Goal: Information Seeking & Learning: Find specific fact

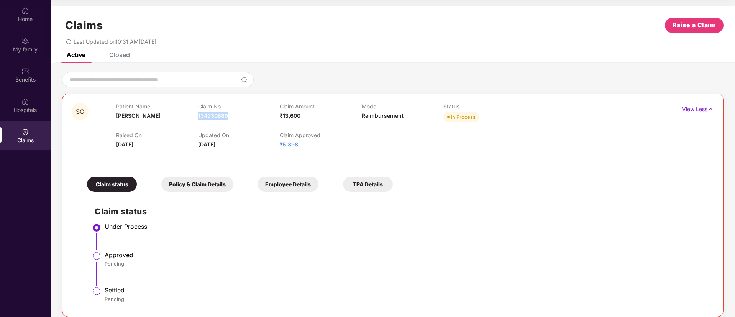
scroll to position [56, 0]
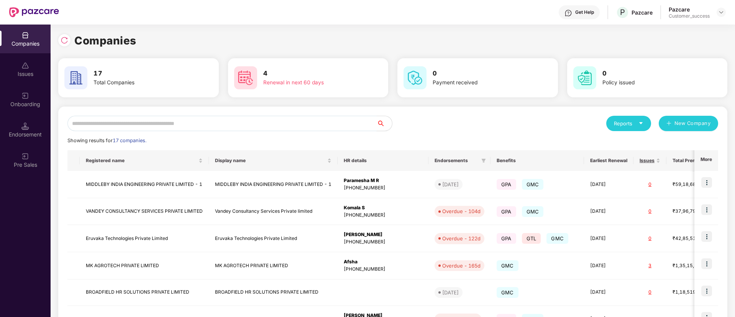
click at [166, 123] on input "text" at bounding box center [221, 123] width 309 height 15
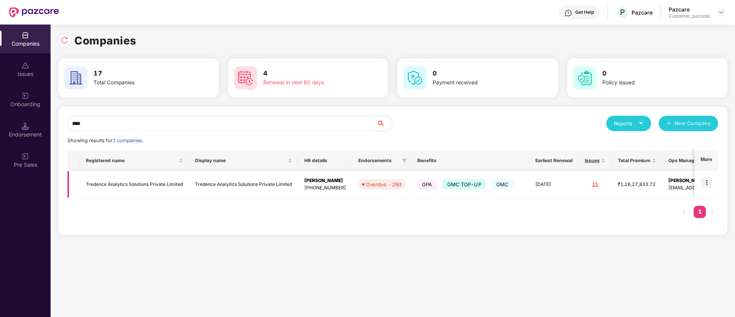
type input "****"
click at [707, 183] on img at bounding box center [706, 182] width 11 height 11
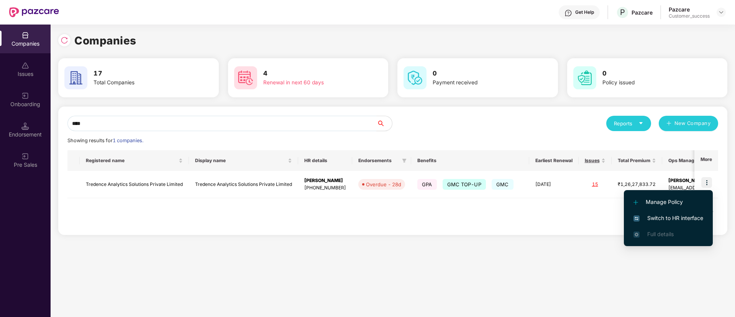
click at [667, 214] on span "Switch to HR interface" at bounding box center [669, 218] width 70 height 8
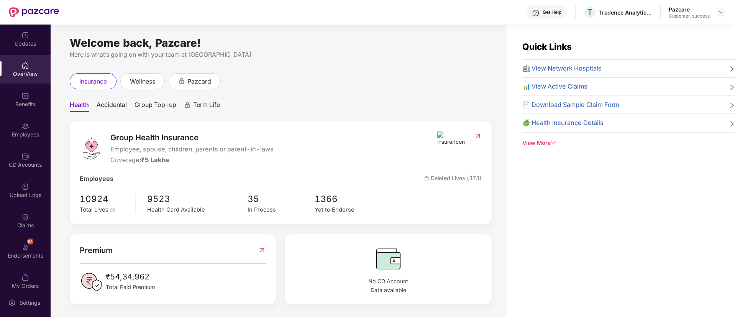
click at [20, 134] on div "Employees" at bounding box center [25, 135] width 51 height 8
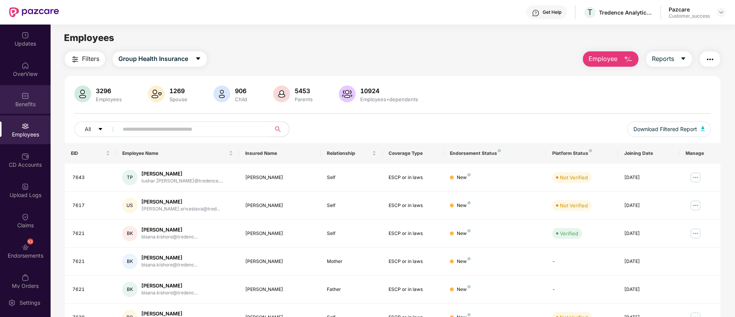
click at [21, 96] on img at bounding box center [25, 96] width 8 height 8
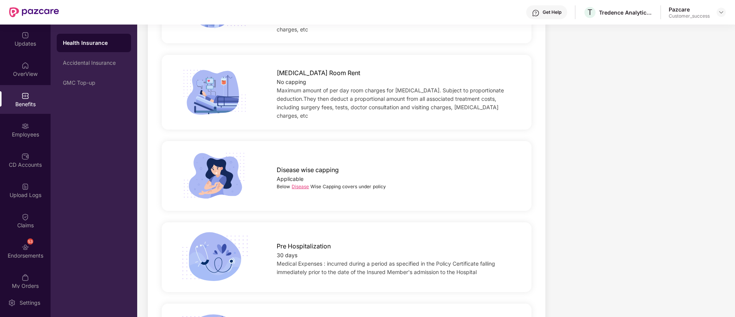
scroll to position [281, 0]
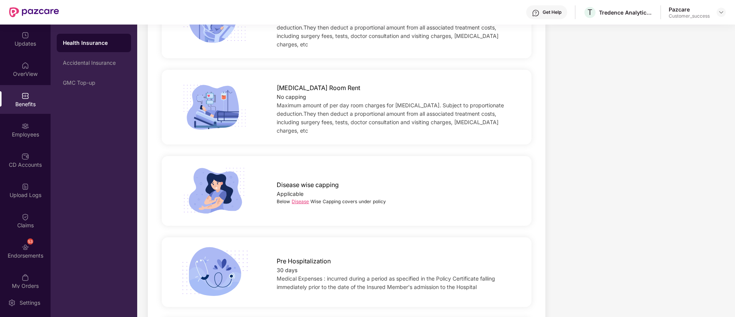
click at [300, 199] on link "Disease" at bounding box center [300, 202] width 17 height 6
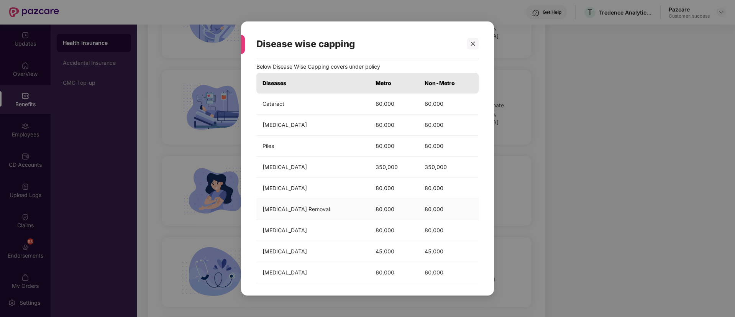
scroll to position [11, 0]
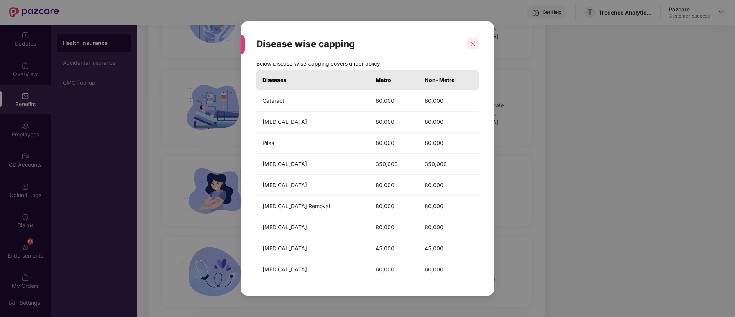
click at [471, 42] on icon "close" at bounding box center [473, 44] width 4 height 4
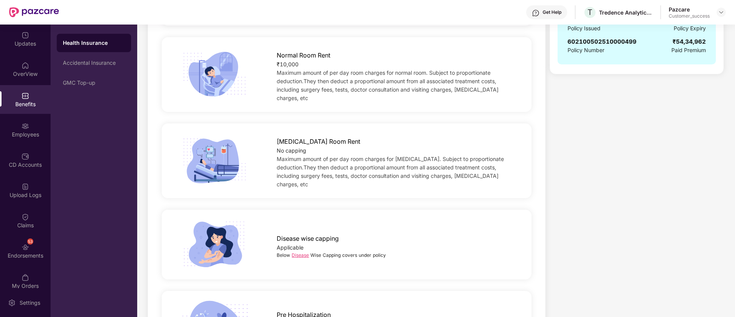
scroll to position [0, 0]
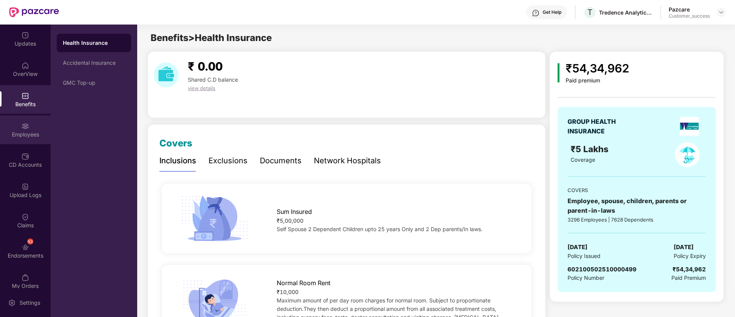
click at [26, 133] on div "Employees" at bounding box center [25, 135] width 51 height 8
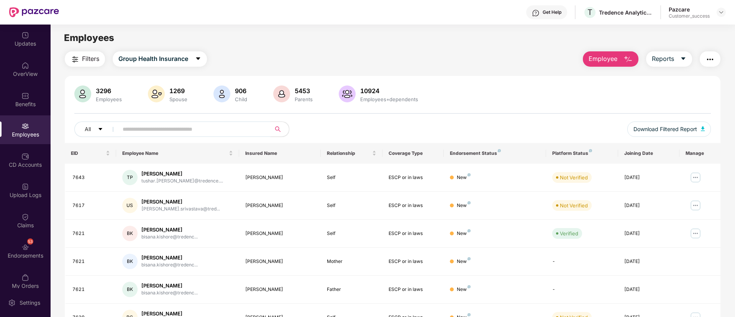
click at [230, 131] on input "text" at bounding box center [192, 128] width 138 height 11
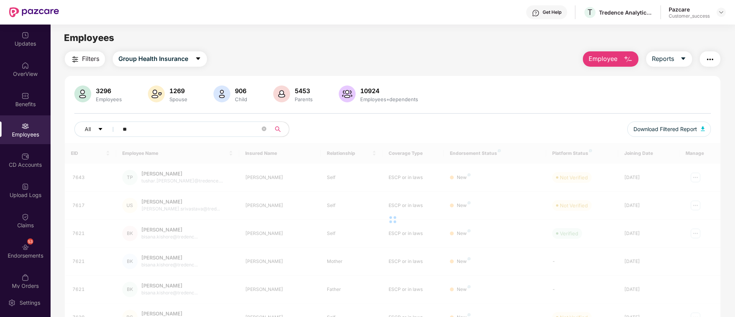
type input "*"
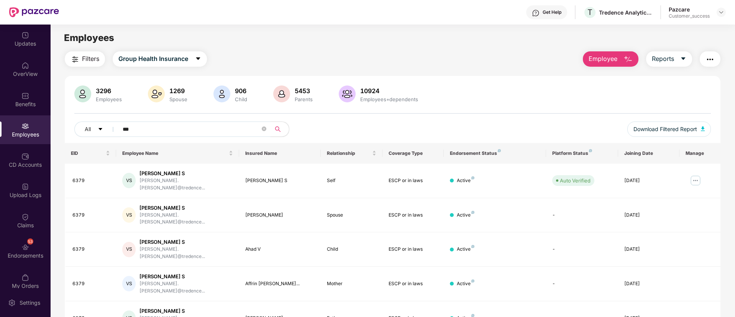
type input "****"
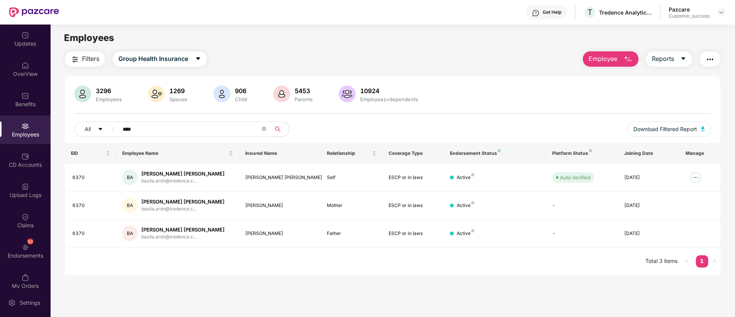
click at [210, 131] on input "****" at bounding box center [192, 128] width 138 height 11
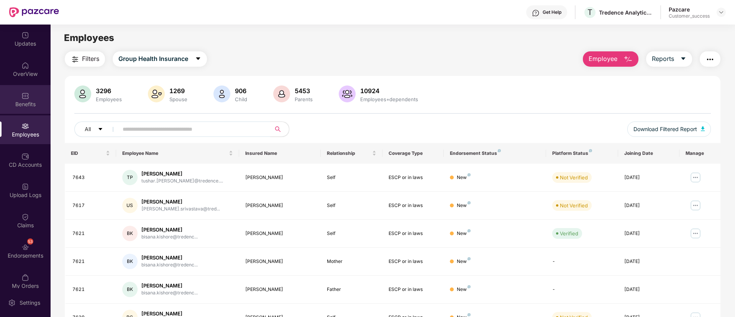
click at [31, 105] on div "Benefits" at bounding box center [25, 104] width 51 height 8
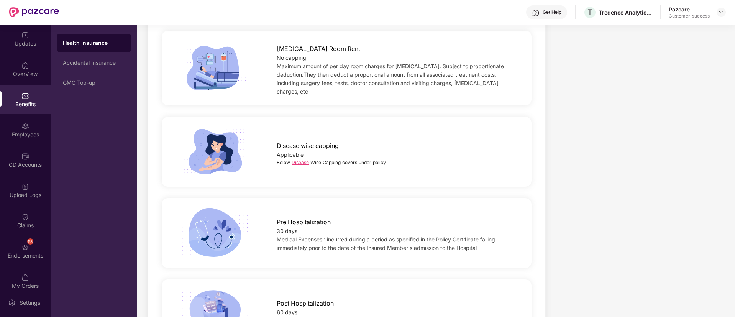
scroll to position [328, 0]
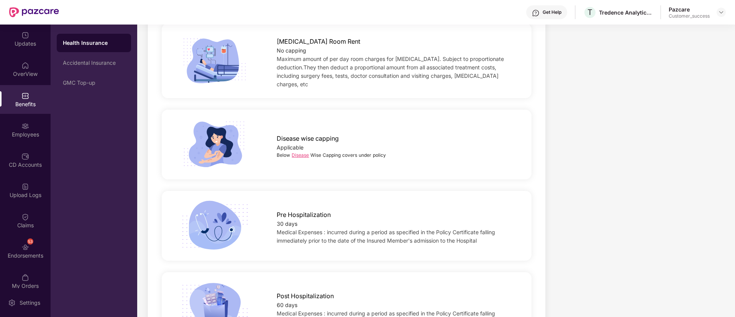
click at [298, 152] on link "Disease" at bounding box center [300, 155] width 17 height 6
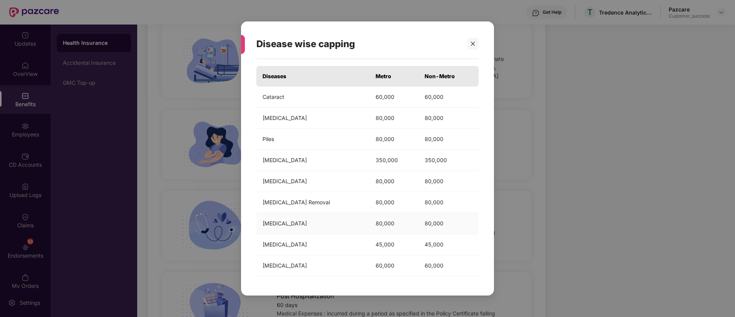
scroll to position [15, 0]
drag, startPoint x: 367, startPoint y: 202, endPoint x: 439, endPoint y: 201, distance: 72.1
click at [439, 201] on tr "[MEDICAL_DATA] Removal 80,000 80,000" at bounding box center [367, 202] width 222 height 21
click at [476, 43] on div at bounding box center [472, 43] width 11 height 11
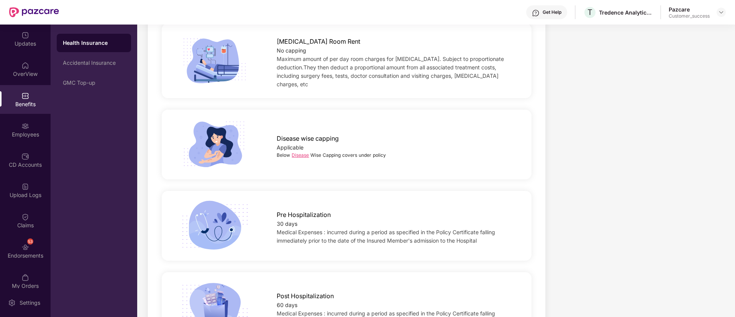
scroll to position [0, 0]
